Goal: Task Accomplishment & Management: Complete application form

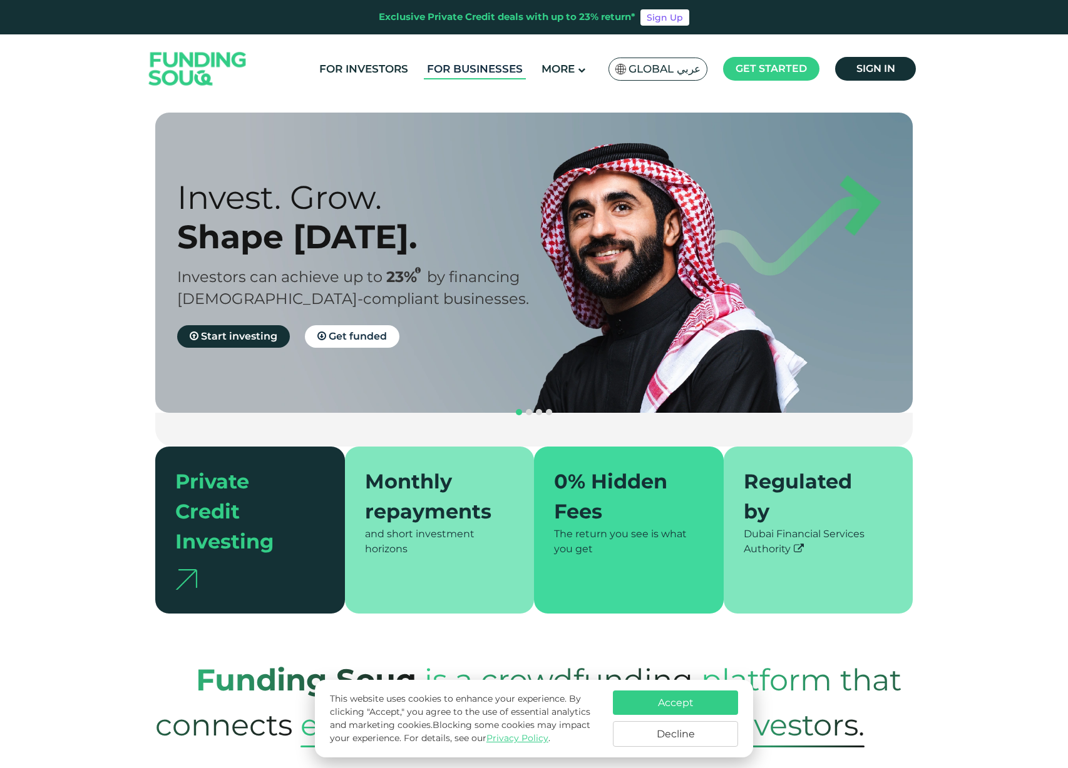
click at [468, 68] on link "For Businesses" at bounding box center [475, 69] width 102 height 21
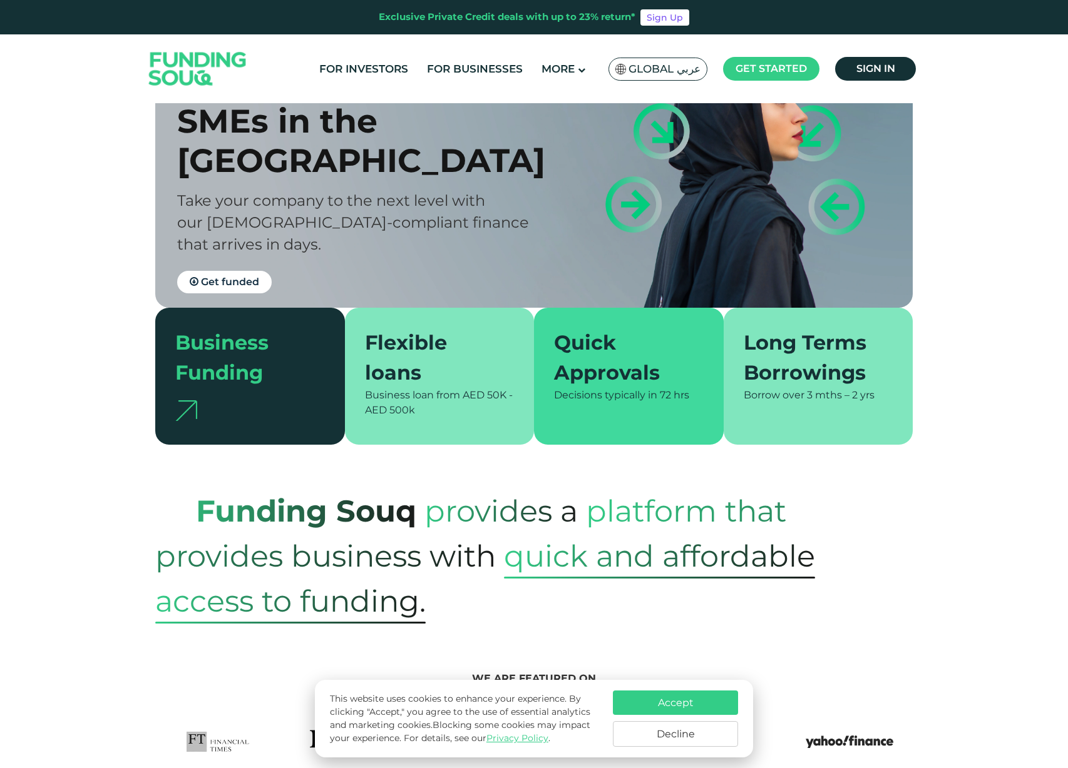
scroll to position [106, 0]
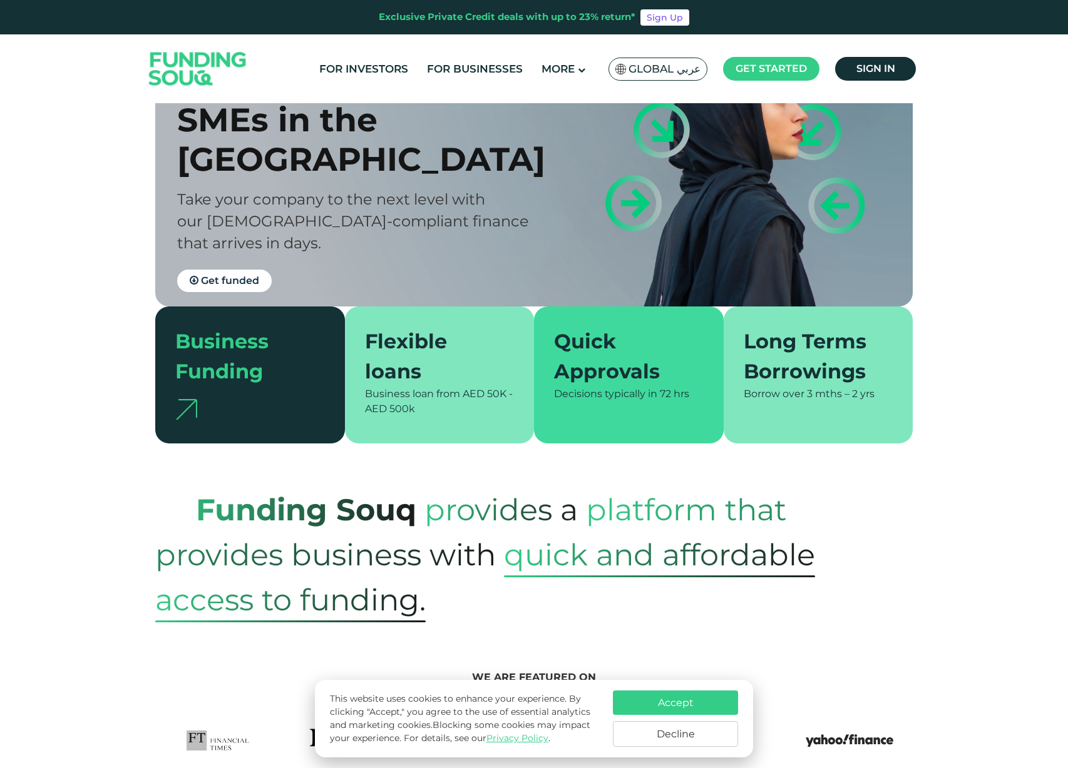
drag, startPoint x: 677, startPoint y: 734, endPoint x: 692, endPoint y: 708, distance: 30.3
click at [677, 733] on button "Decline" at bounding box center [675, 735] width 125 height 26
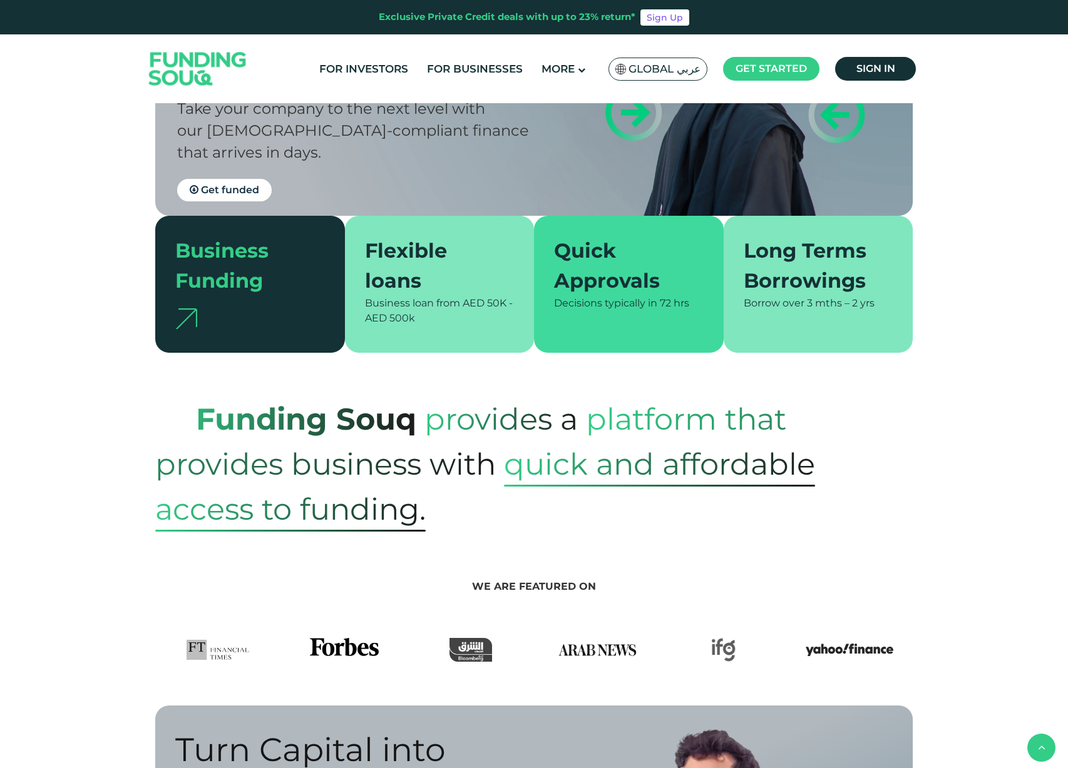
scroll to position [0, 0]
